Goal: Task Accomplishment & Management: Complete application form

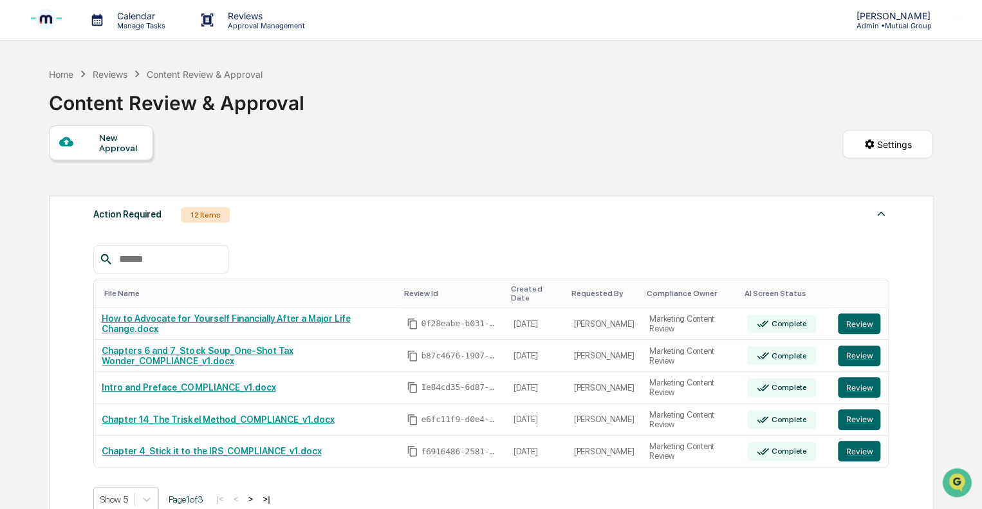
click at [113, 148] on div "New Approval" at bounding box center [120, 143] width 43 height 21
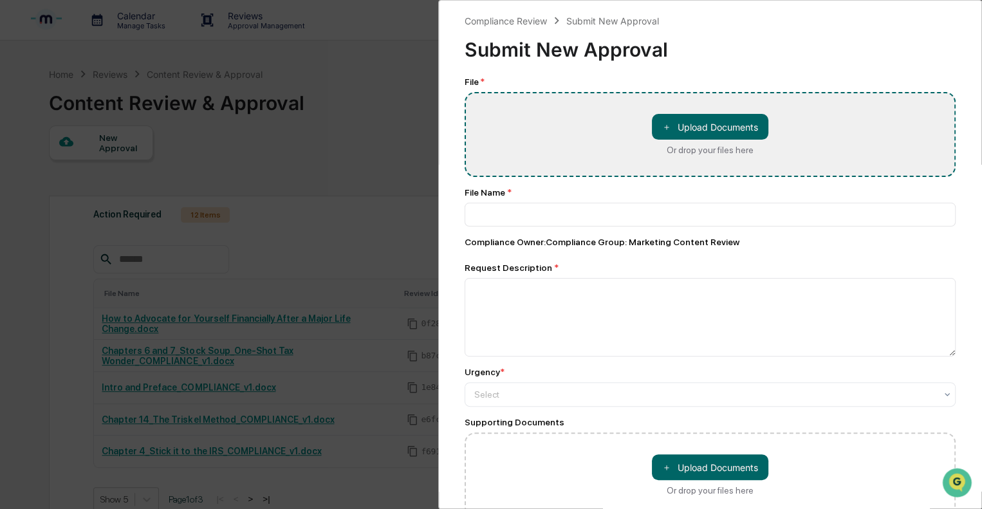
type input "**********"
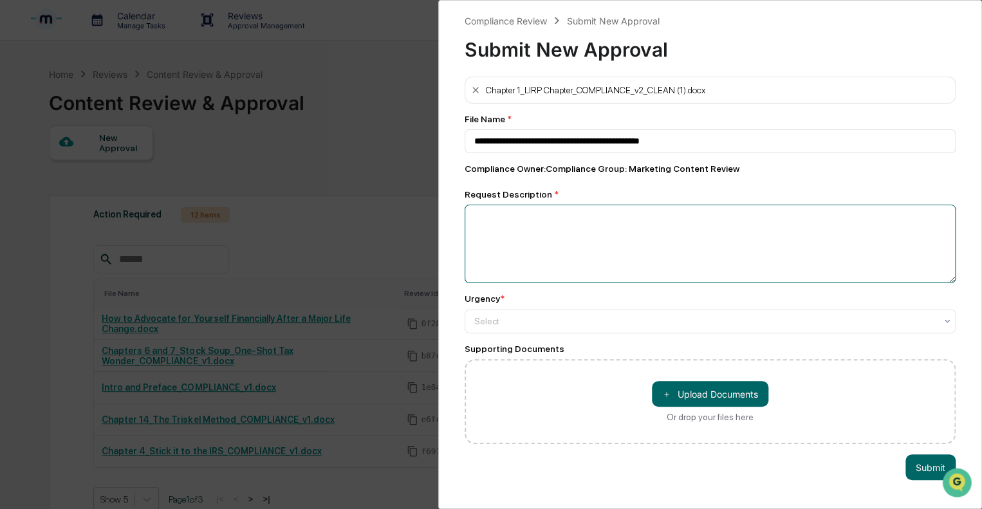
click at [505, 224] on textarea at bounding box center [710, 244] width 491 height 79
type textarea "**********"
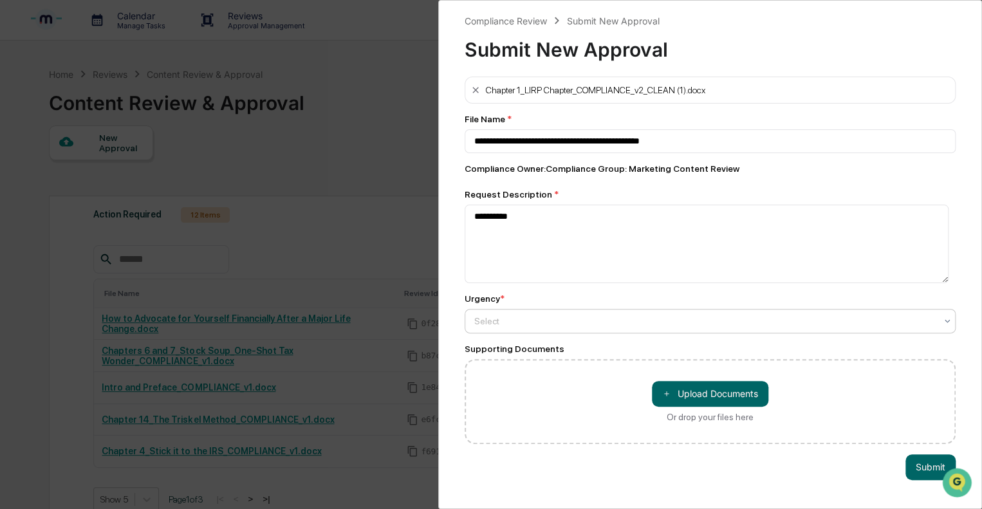
click at [527, 321] on div at bounding box center [704, 321] width 461 height 13
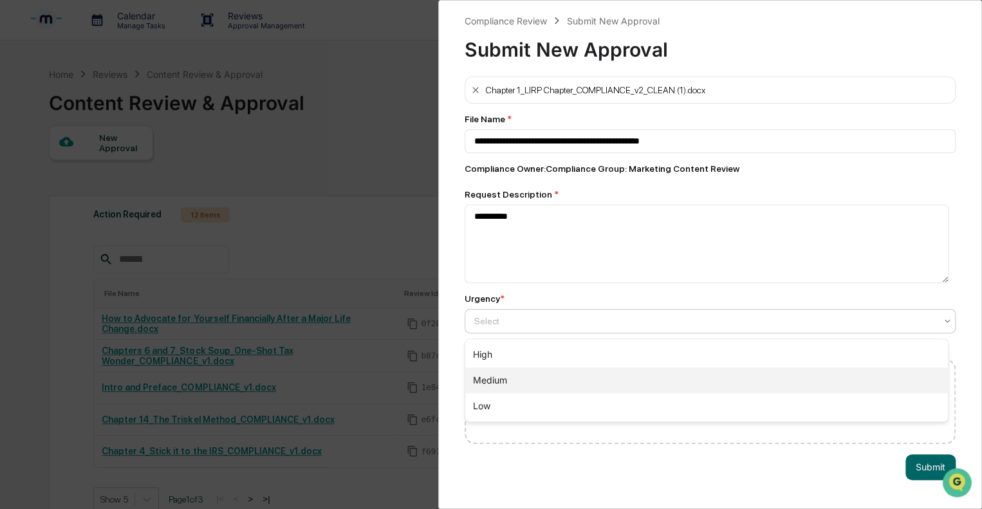
click at [500, 380] on div "Medium" at bounding box center [706, 380] width 483 height 26
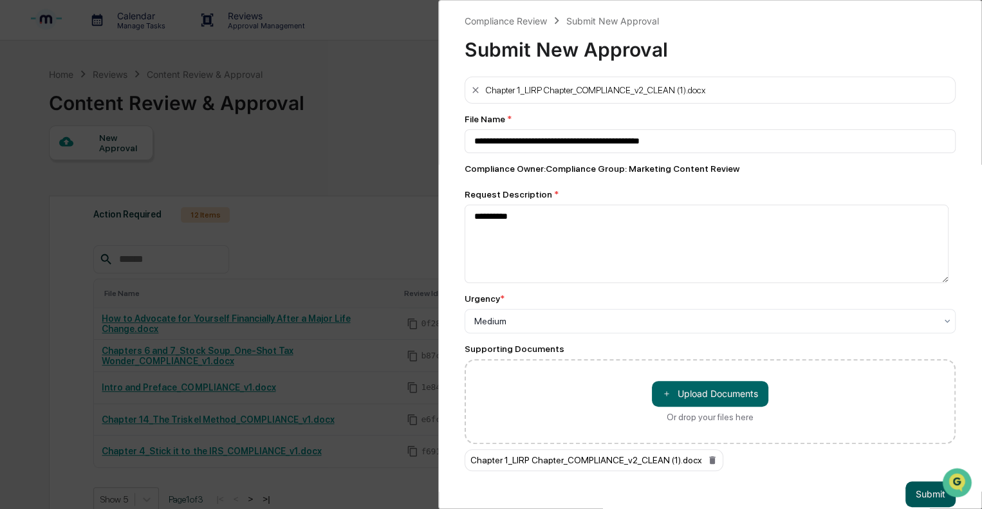
click at [930, 498] on button "Submit" at bounding box center [931, 494] width 50 height 26
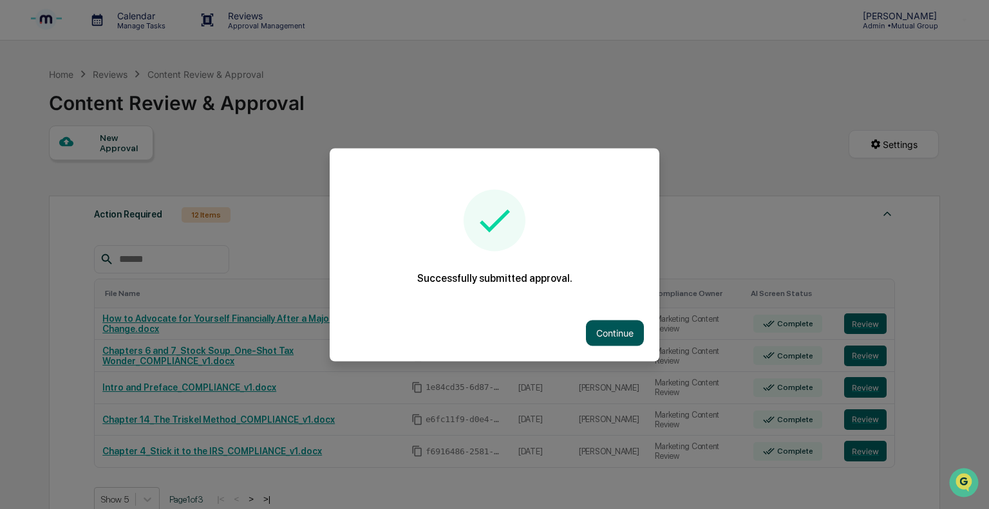
click at [615, 341] on button "Continue" at bounding box center [615, 333] width 58 height 26
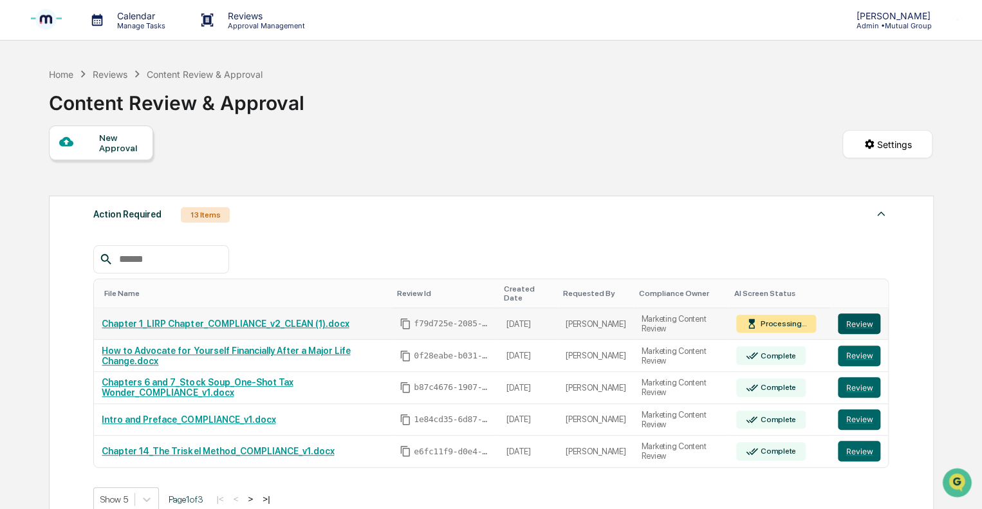
click at [873, 319] on button "Review" at bounding box center [859, 323] width 42 height 21
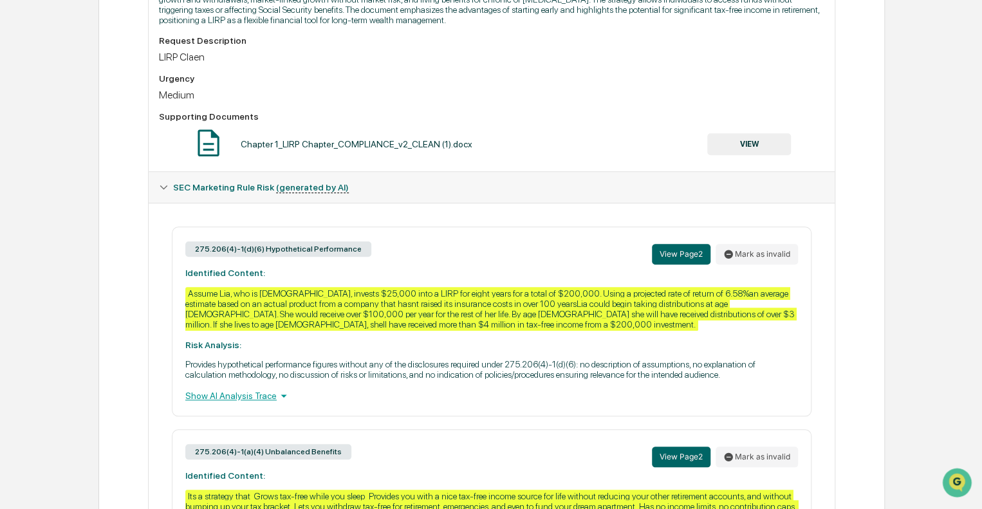
scroll to position [257, 0]
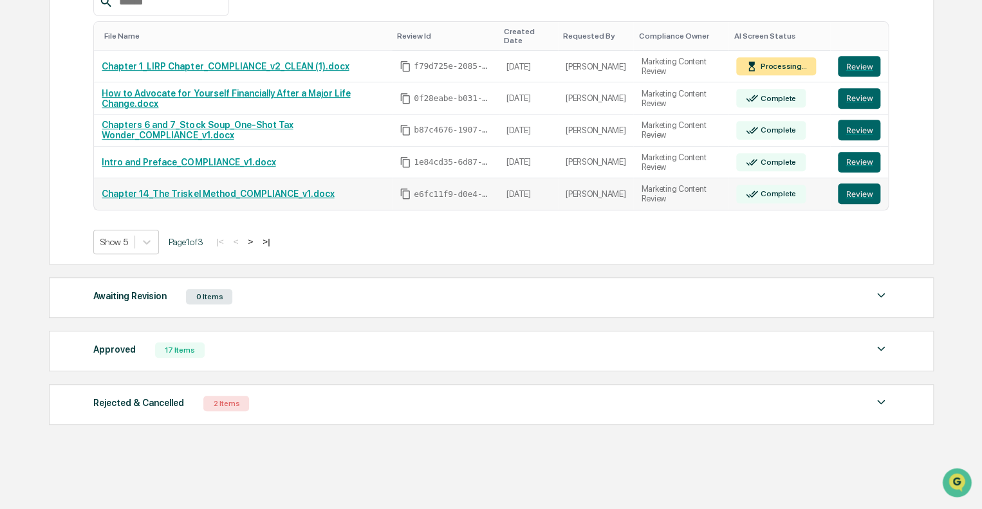
click at [205, 189] on link "Chapter 14_The Triskel Method_COMPLIANCE_v1.docx" at bounding box center [218, 194] width 232 height 10
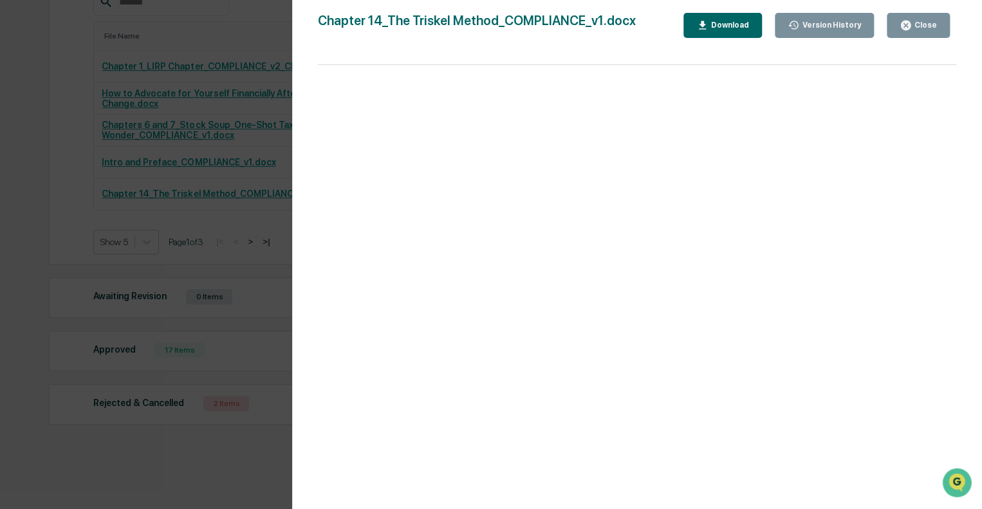
click at [924, 28] on div "Close" at bounding box center [924, 25] width 25 height 9
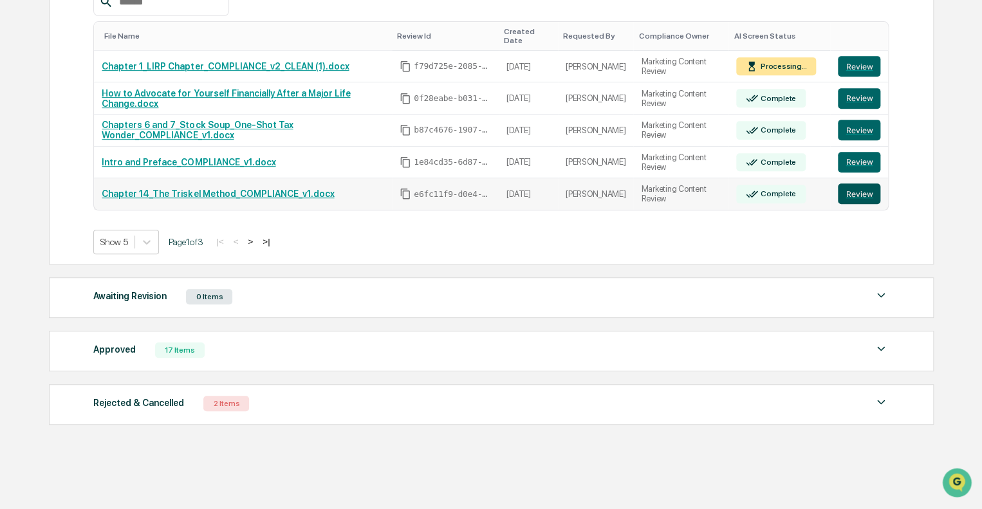
click at [850, 187] on button "Review" at bounding box center [859, 193] width 42 height 21
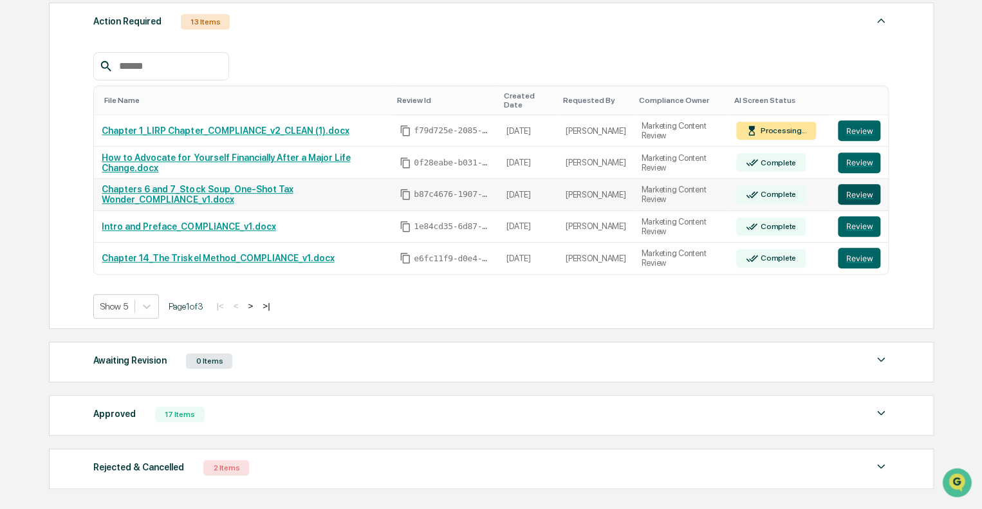
click at [855, 185] on button "Review" at bounding box center [859, 194] width 42 height 21
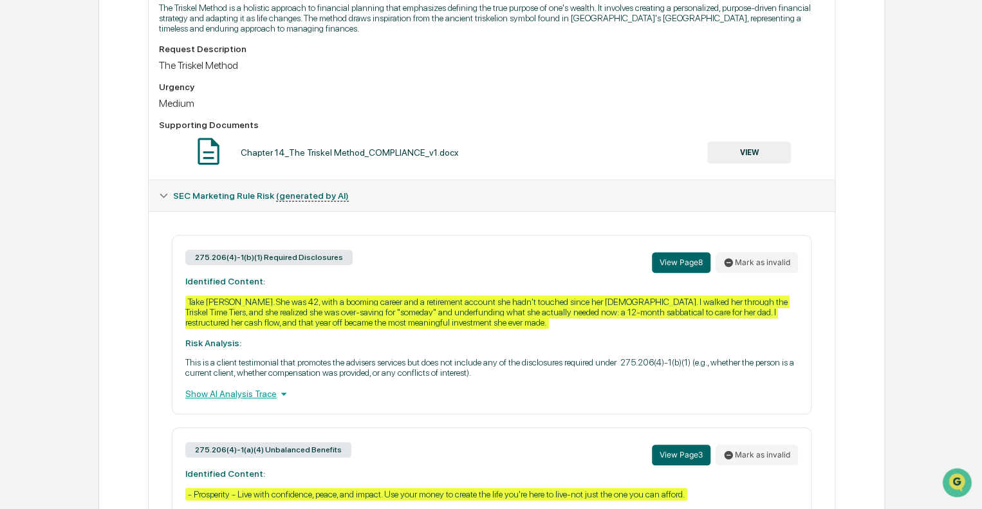
scroll to position [611, 0]
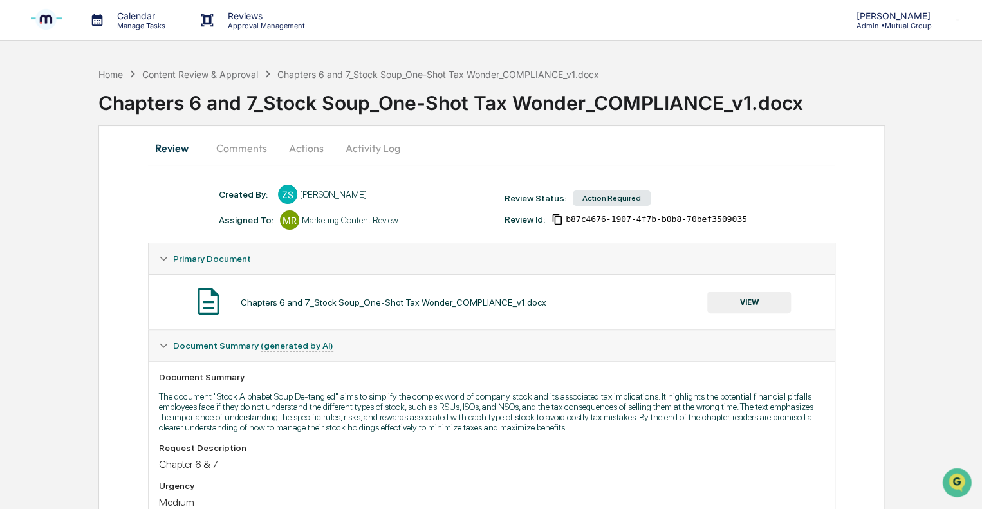
click at [306, 147] on button "Actions" at bounding box center [306, 148] width 58 height 31
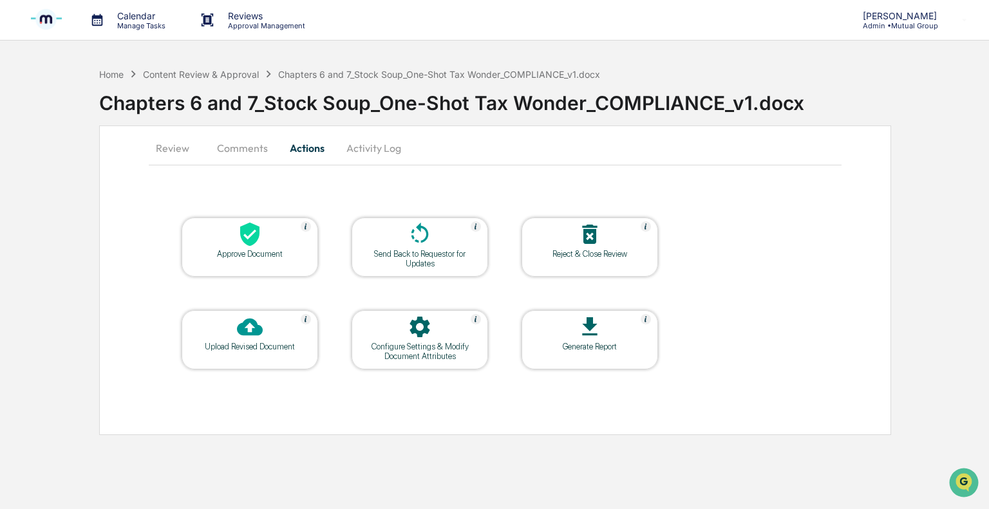
click at [265, 253] on div "Approve Document" at bounding box center [250, 254] width 116 height 10
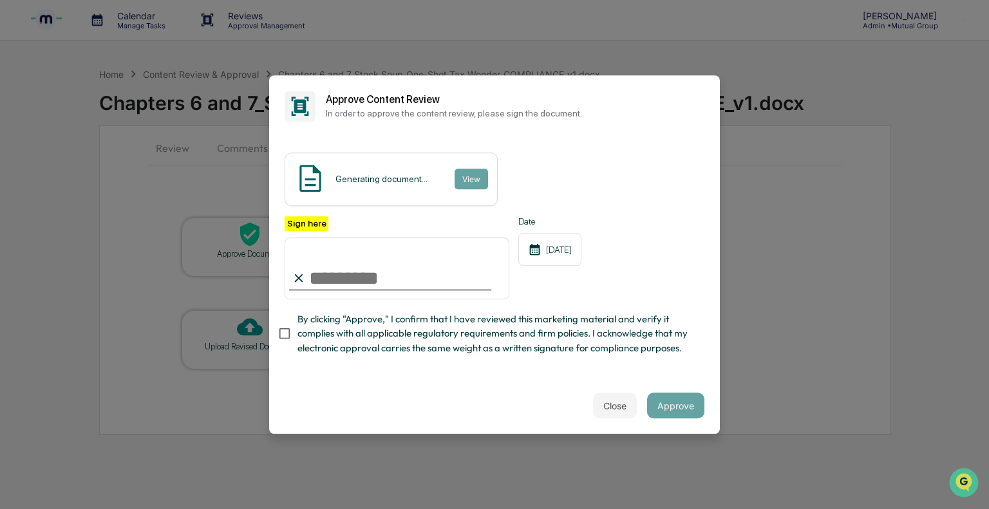
click at [360, 272] on input "Sign here" at bounding box center [396, 268] width 225 height 62
click at [353, 285] on input "Sign here" at bounding box center [396, 268] width 225 height 62
type input "**"
click at [664, 399] on button "Approve" at bounding box center [675, 406] width 57 height 26
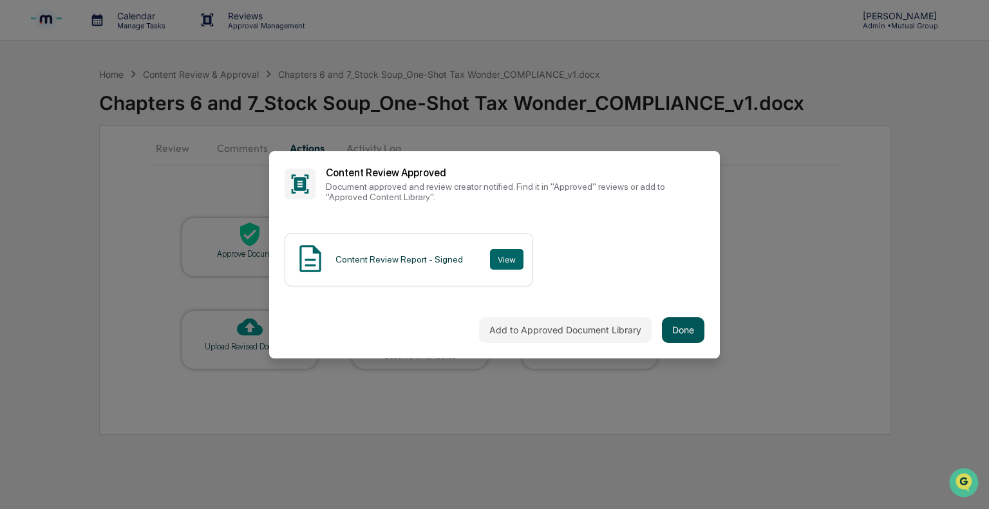
click at [687, 333] on button "Done" at bounding box center [683, 330] width 42 height 26
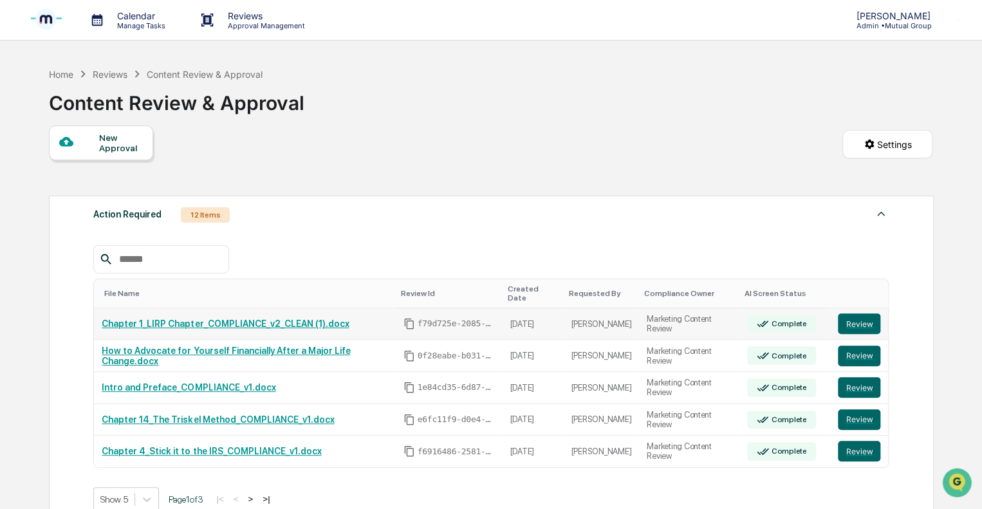
scroll to position [64, 0]
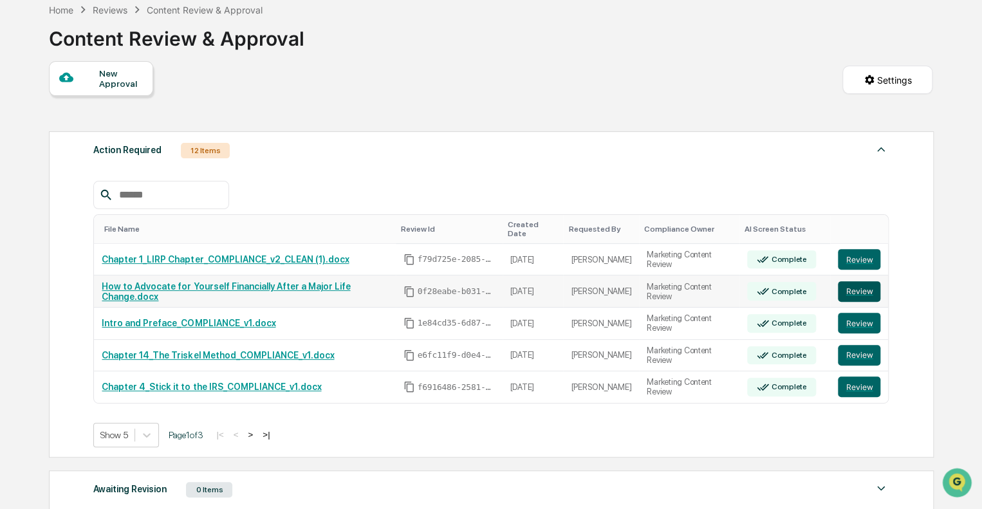
click at [859, 287] on button "Review" at bounding box center [859, 291] width 42 height 21
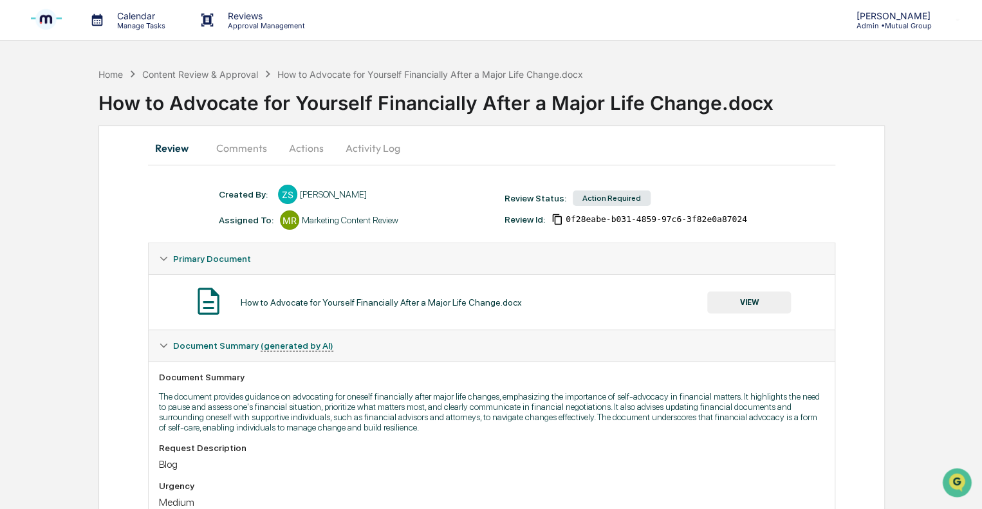
click at [304, 151] on button "Actions" at bounding box center [306, 148] width 58 height 31
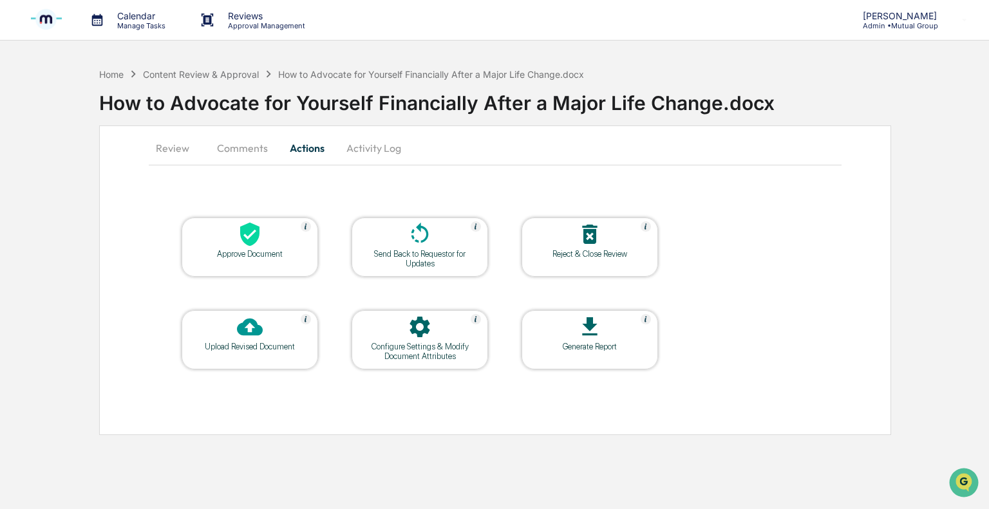
click at [586, 249] on div "Reject & Close Review" at bounding box center [590, 254] width 116 height 10
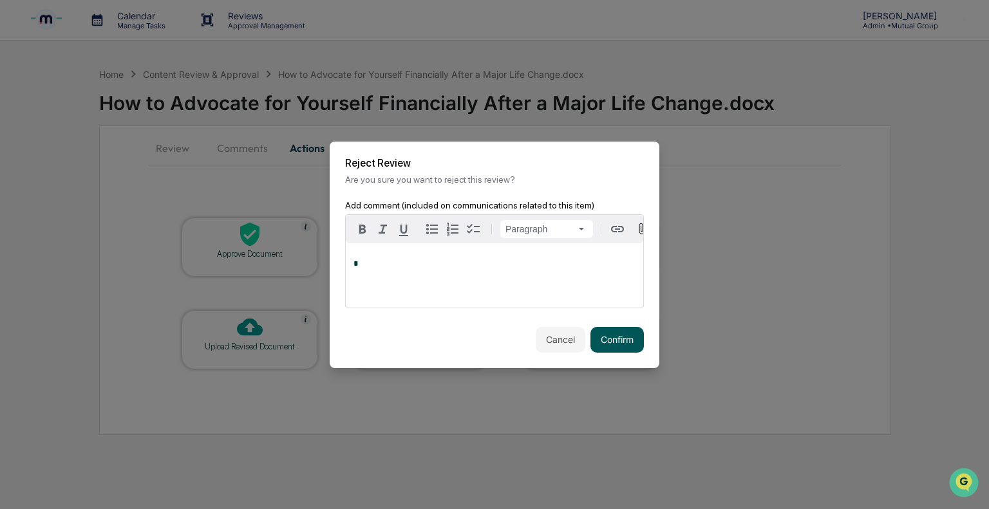
click at [613, 340] on button "Confirm" at bounding box center [616, 340] width 53 height 26
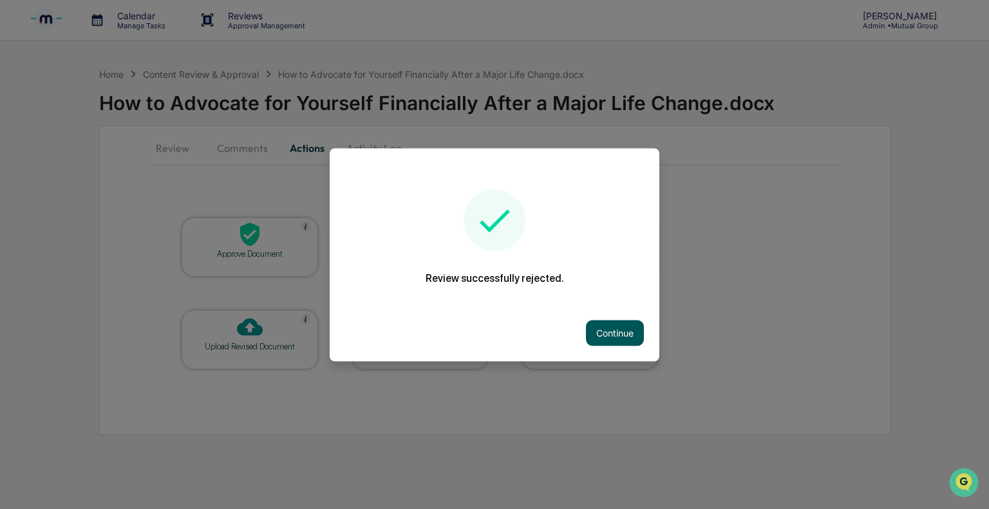
click at [597, 334] on button "Continue" at bounding box center [615, 333] width 58 height 26
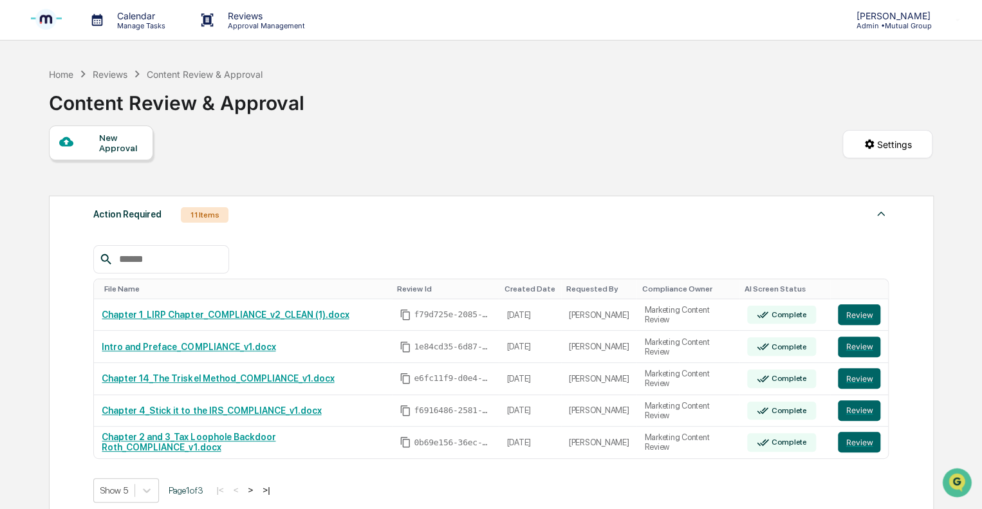
scroll to position [64, 0]
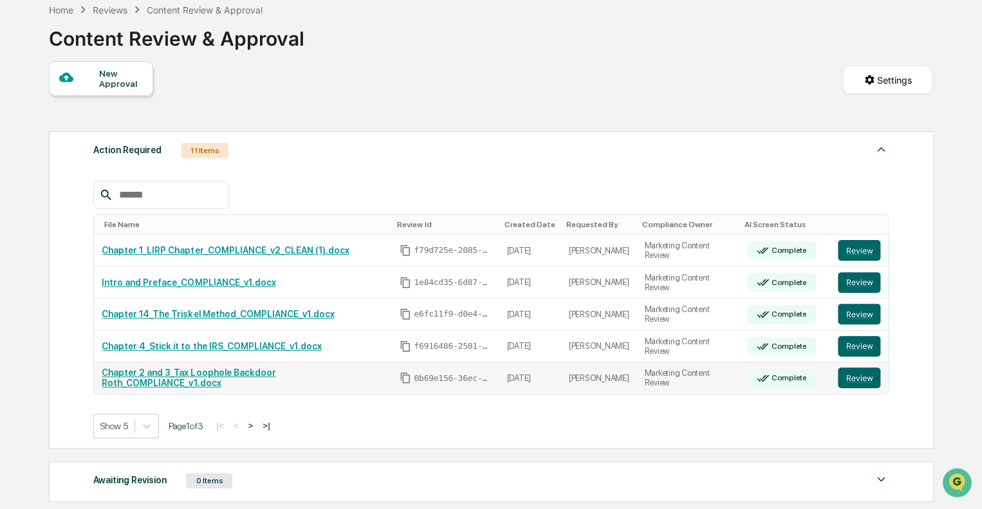
click at [231, 381] on link "Chapter 2 and 3_Tax Loophole Backdoor Roth_COMPLIANCE_v1.docx" at bounding box center [189, 377] width 174 height 21
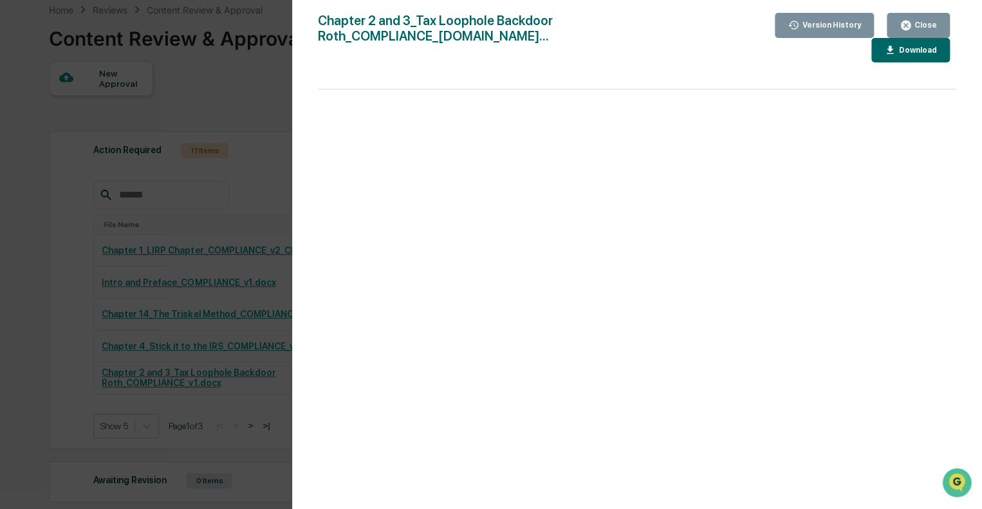
click at [916, 23] on div "Close" at bounding box center [924, 25] width 25 height 9
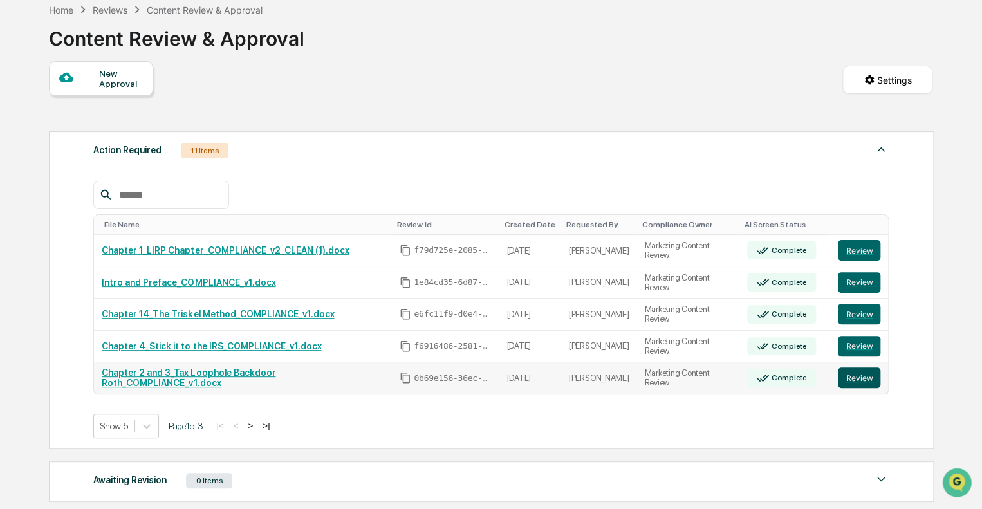
click at [847, 382] on button "Review" at bounding box center [859, 377] width 42 height 21
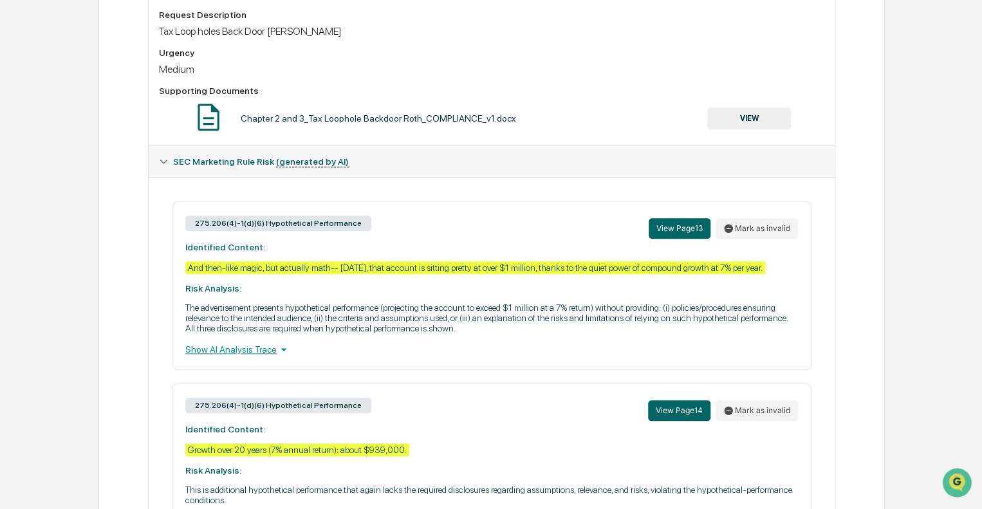
scroll to position [414, 0]
